Goal: Find contact information: Find contact information

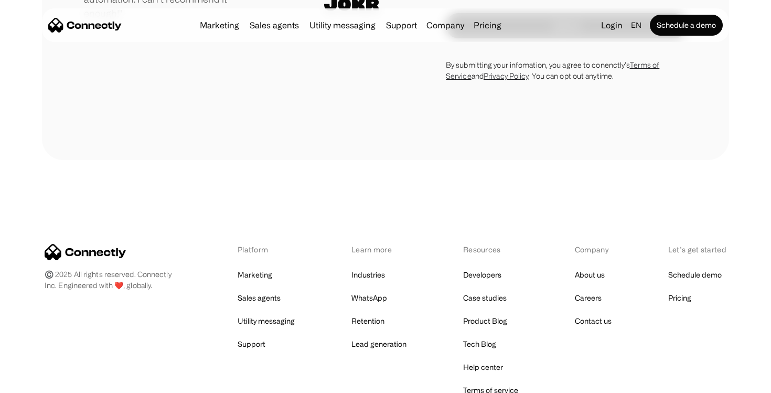
scroll to position [5937, 0]
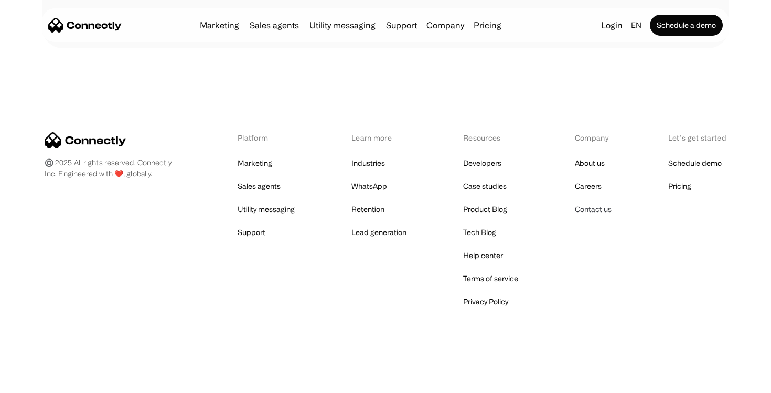
click at [596, 209] on link "Contact us" at bounding box center [593, 209] width 37 height 15
click at [593, 215] on link "Contact us" at bounding box center [593, 209] width 37 height 15
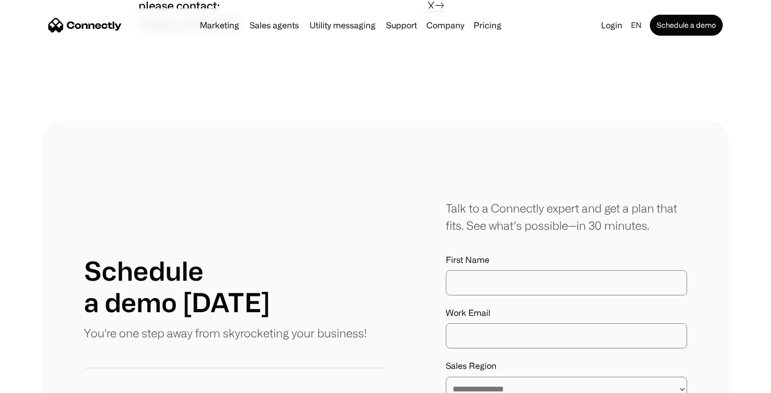
scroll to position [305, 0]
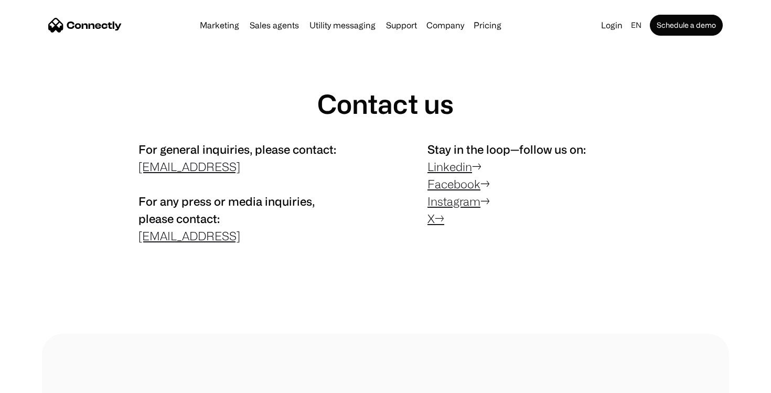
scroll to position [17, 0]
click at [460, 170] on link "Linkedin" at bounding box center [449, 165] width 45 height 13
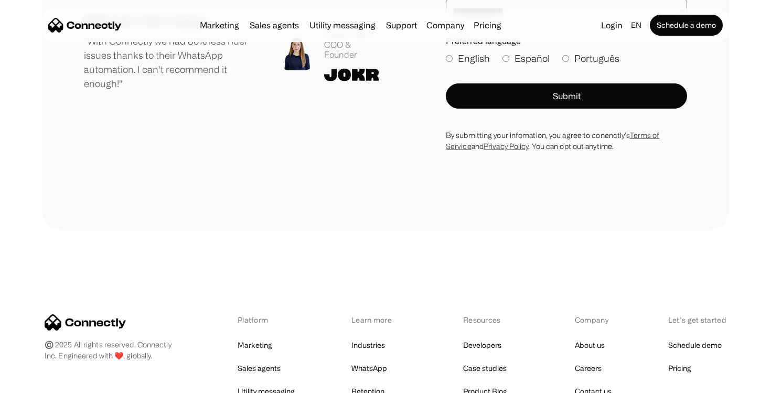
scroll to position [790, 0]
